Goal: Task Accomplishment & Management: Use online tool/utility

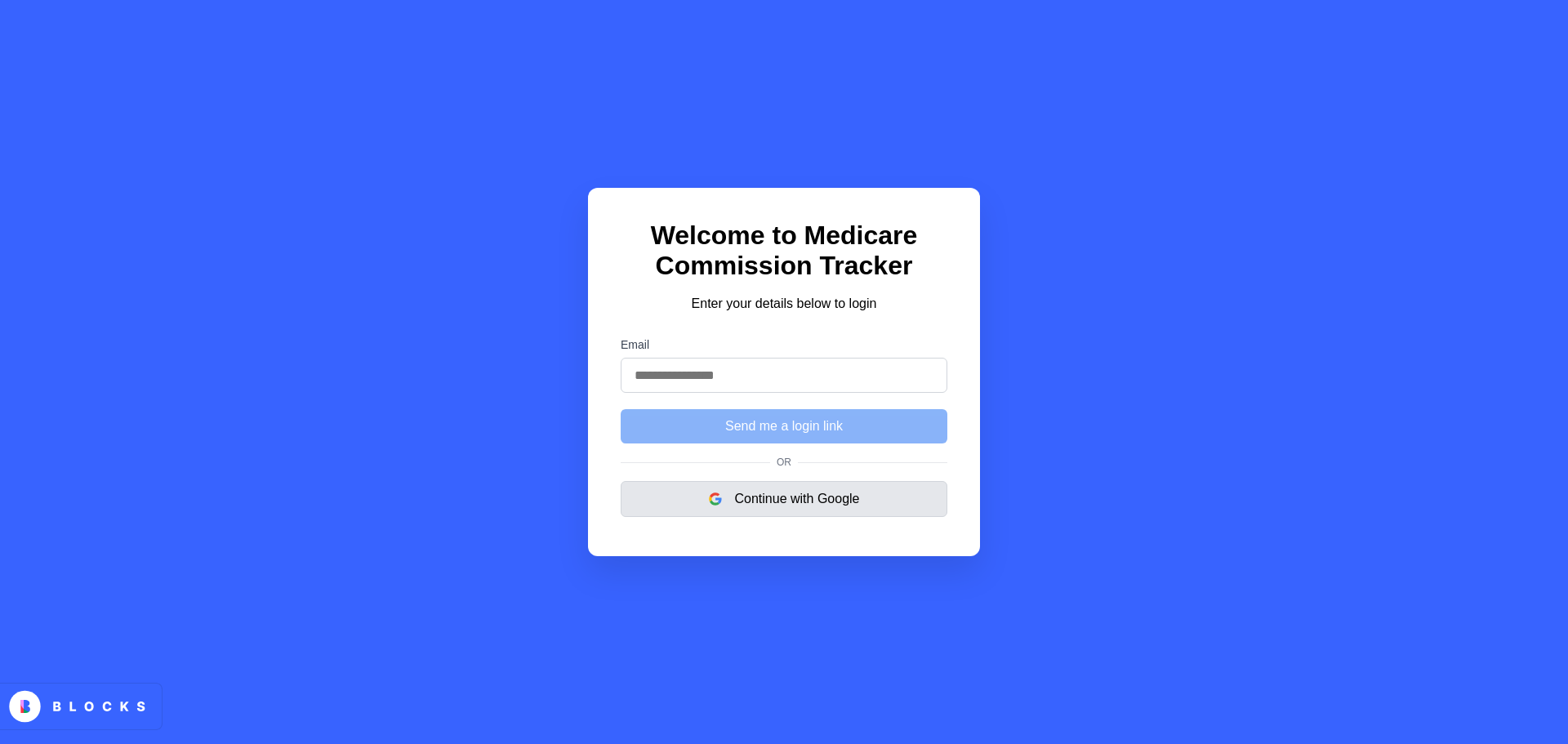
click at [797, 502] on button "Continue with Google" at bounding box center [784, 499] width 327 height 36
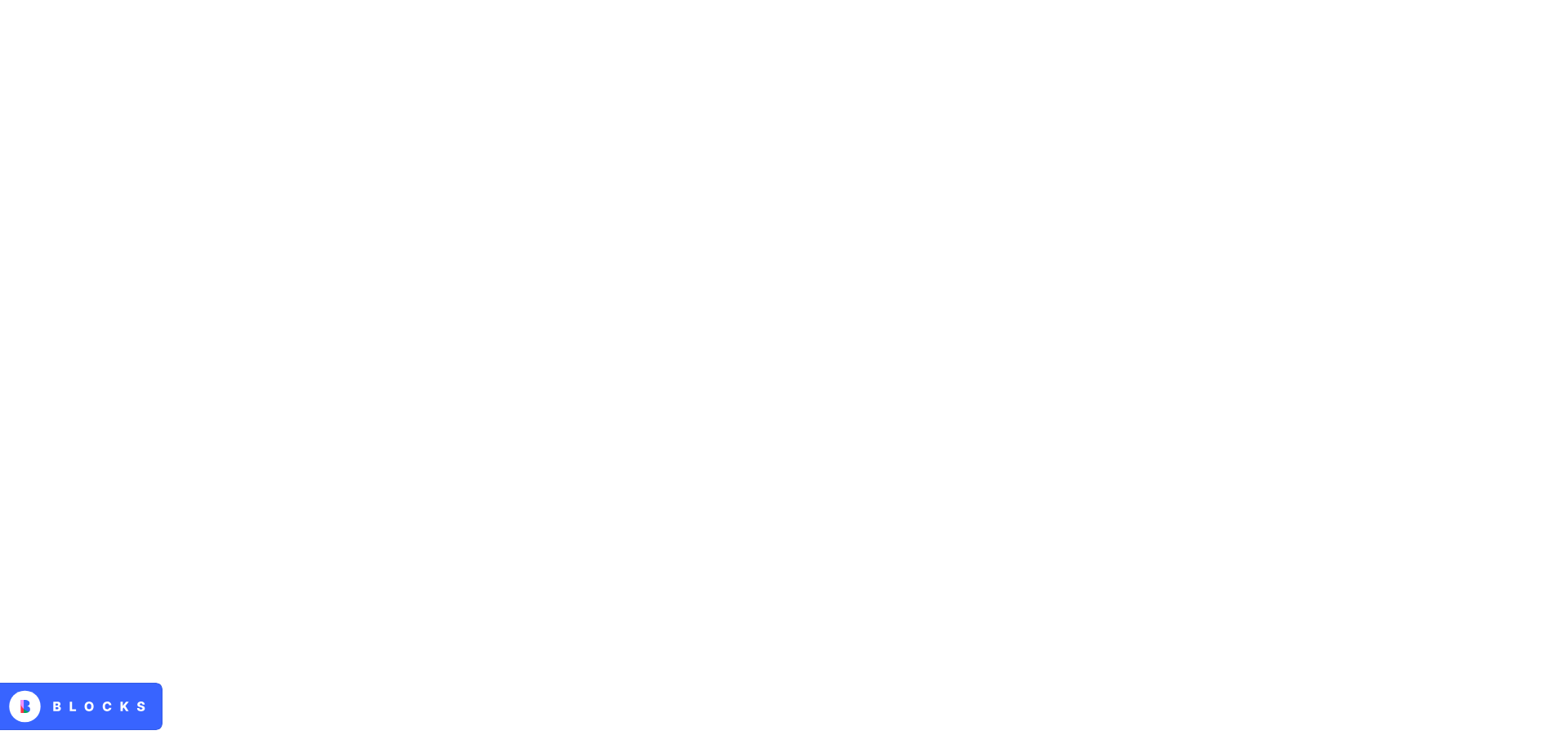
click at [175, 0] on html at bounding box center [784, 0] width 1568 height 0
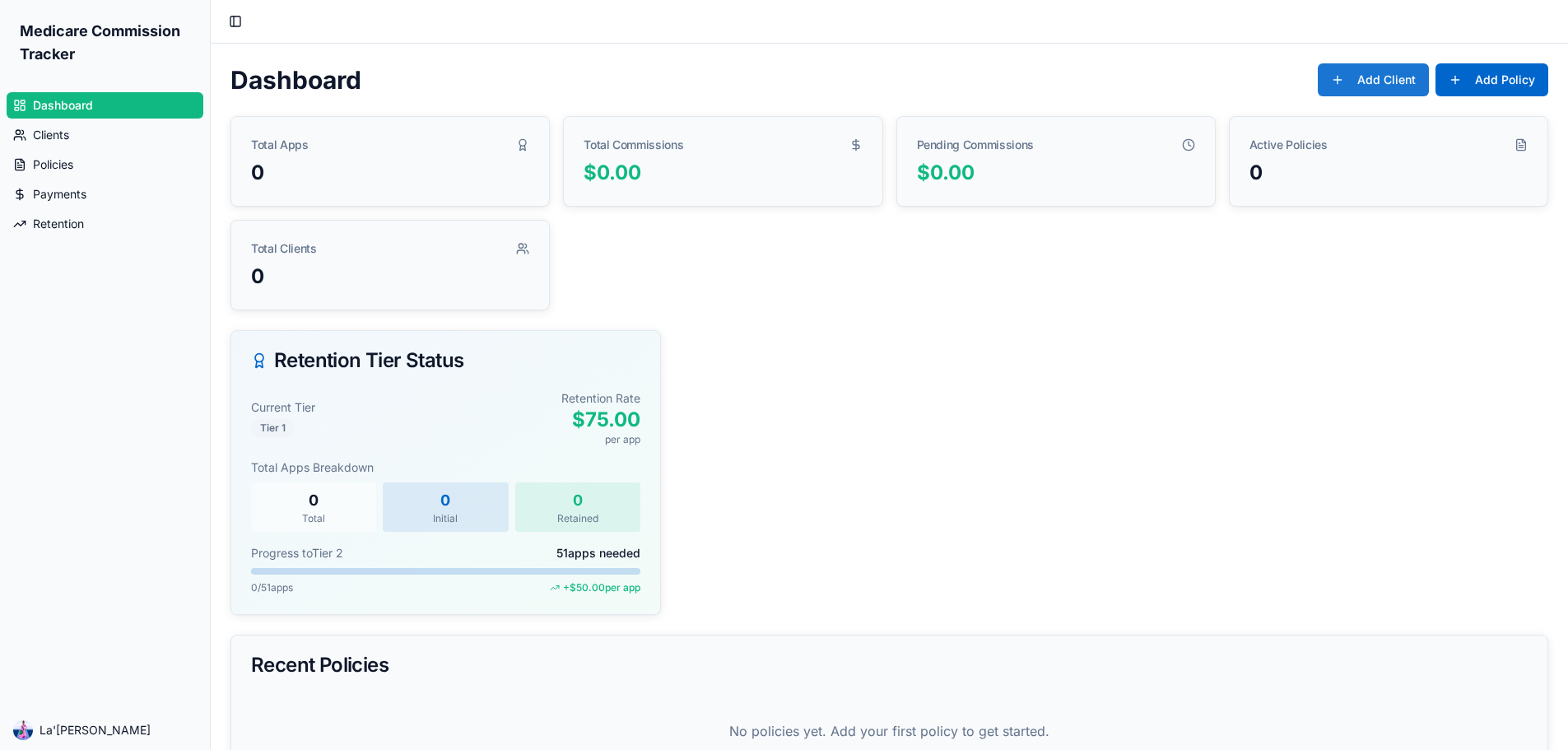
click at [1339, 80] on button "Add Client" at bounding box center [1373, 80] width 111 height 33
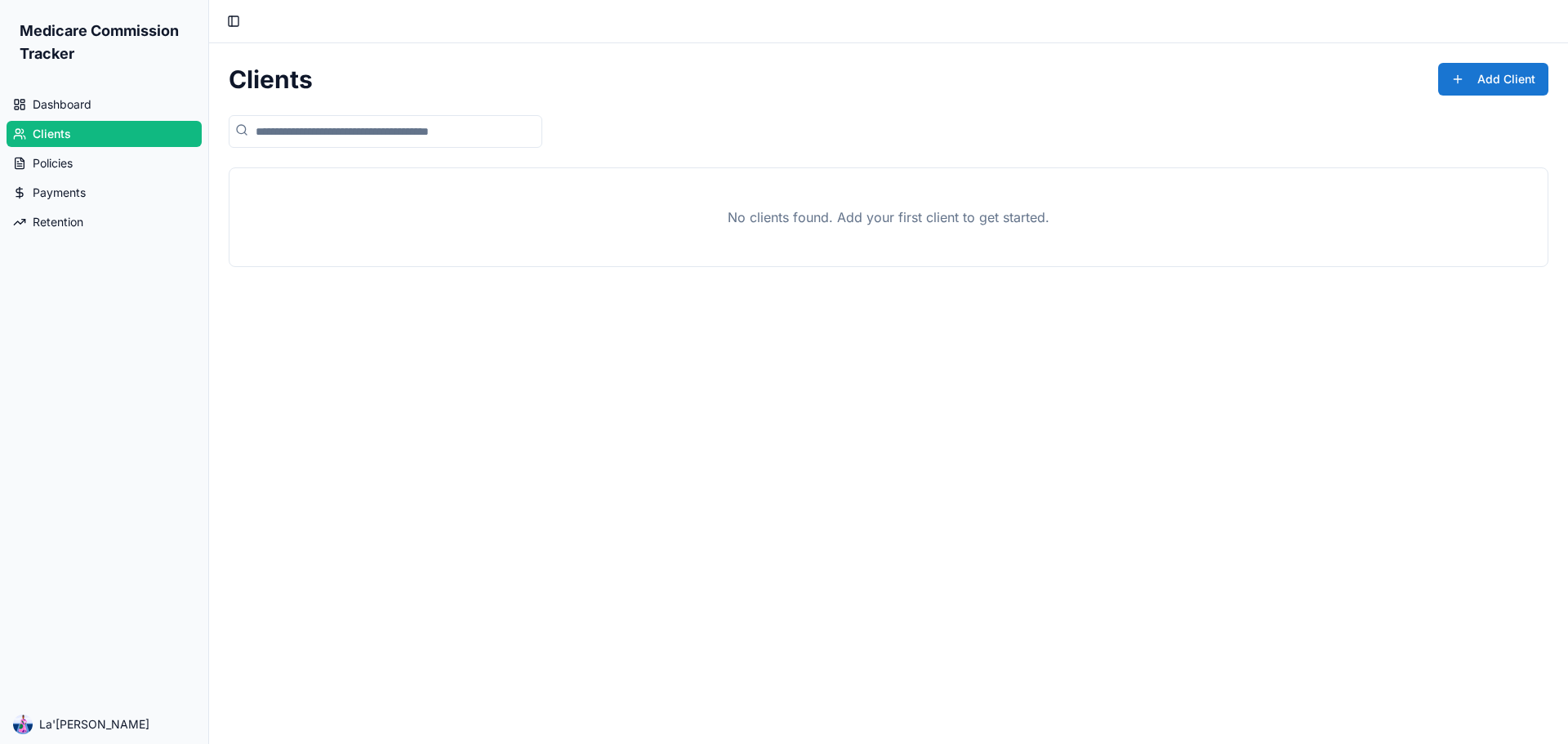
click at [1487, 75] on button "Add Client" at bounding box center [1493, 79] width 110 height 32
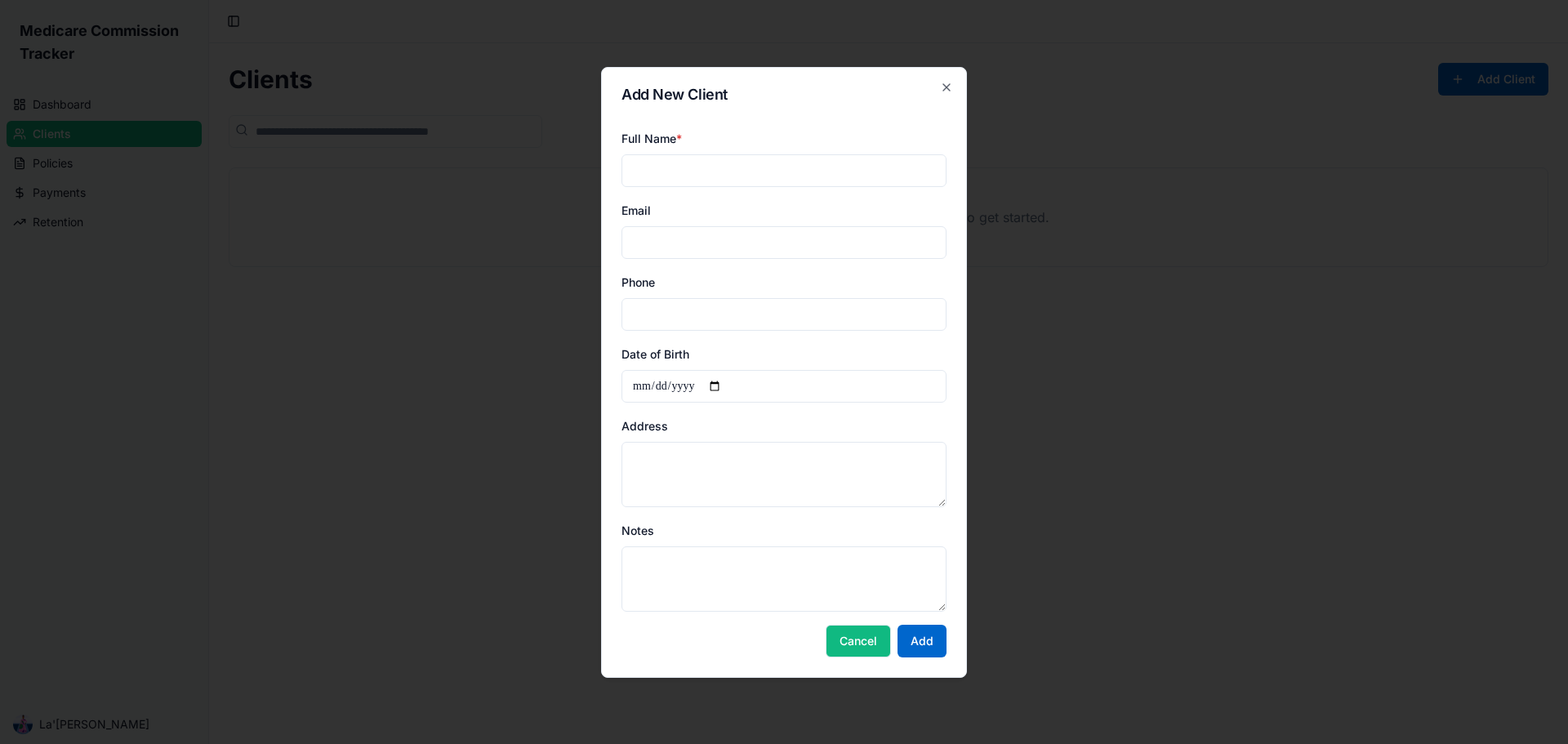
click at [882, 645] on button "Cancel" at bounding box center [858, 641] width 66 height 32
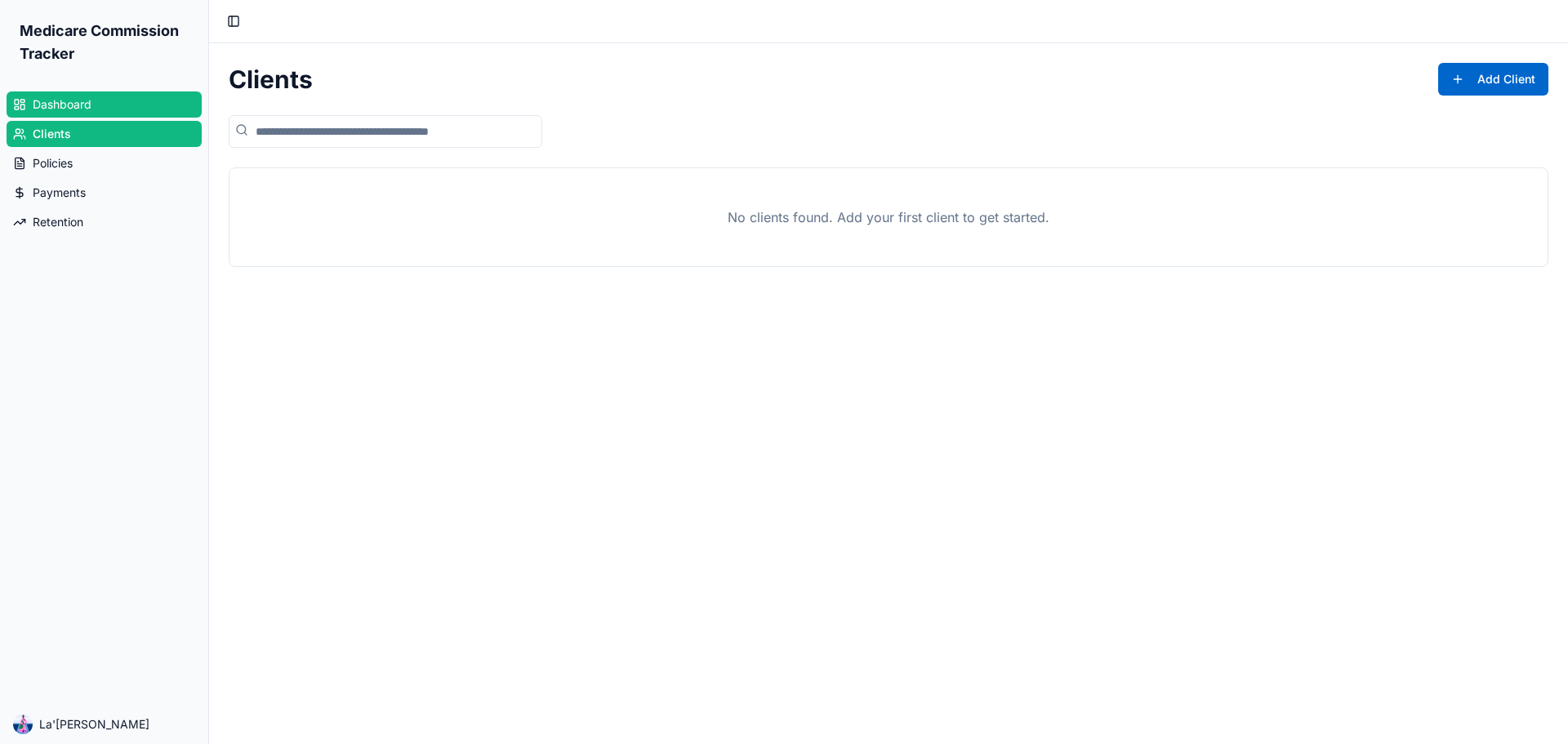
click at [35, 95] on link "Dashboard" at bounding box center [104, 104] width 195 height 26
